Goal: Transaction & Acquisition: Purchase product/service

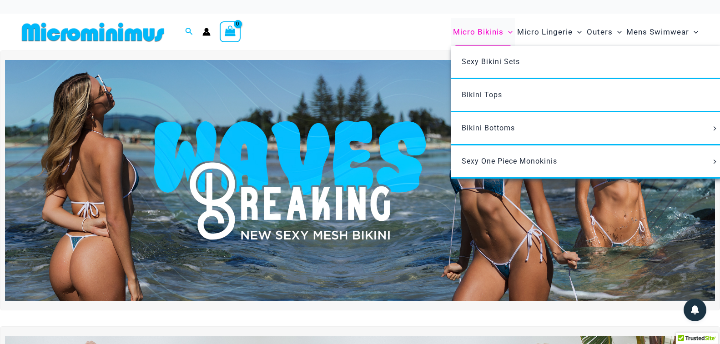
click at [474, 35] on span "Micro Bikinis" at bounding box center [478, 31] width 50 height 23
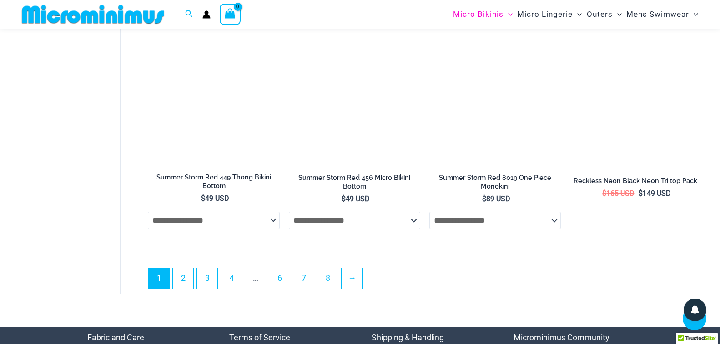
scroll to position [2403, 0]
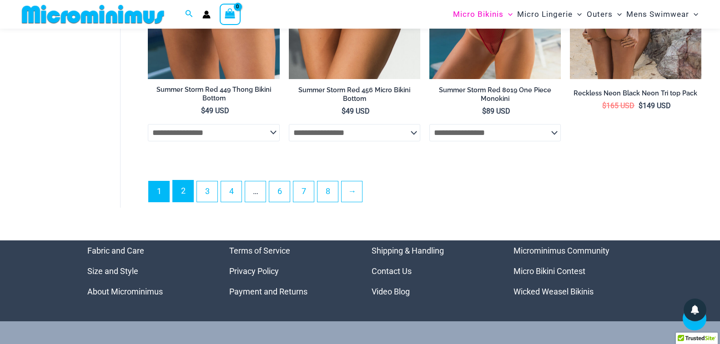
click at [187, 202] on link "2" at bounding box center [183, 191] width 20 height 21
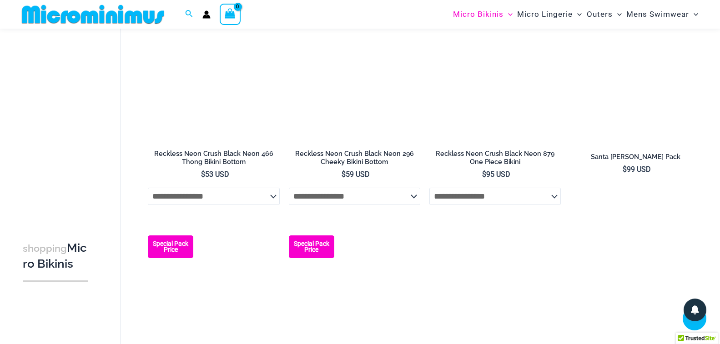
scroll to position [538, 0]
